Goal: Information Seeking & Learning: Learn about a topic

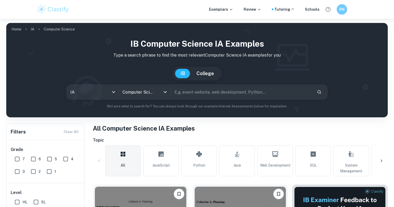
scroll to position [135, 0]
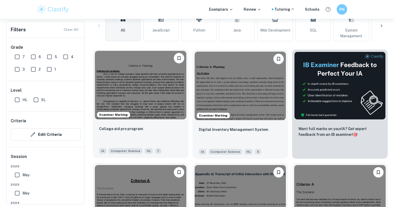
click at [157, 97] on img at bounding box center [141, 85] width 92 height 69
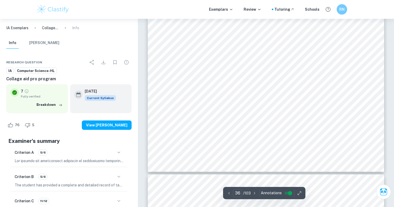
scroll to position [10602, 0]
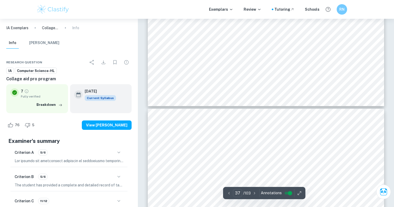
type input "38"
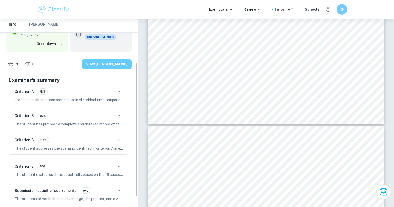
scroll to position [62, 0]
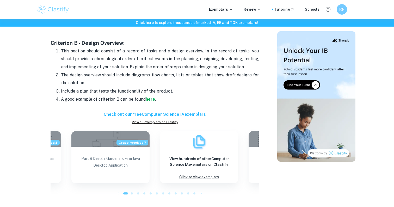
scroll to position [494, 0]
